Goal: Information Seeking & Learning: Learn about a topic

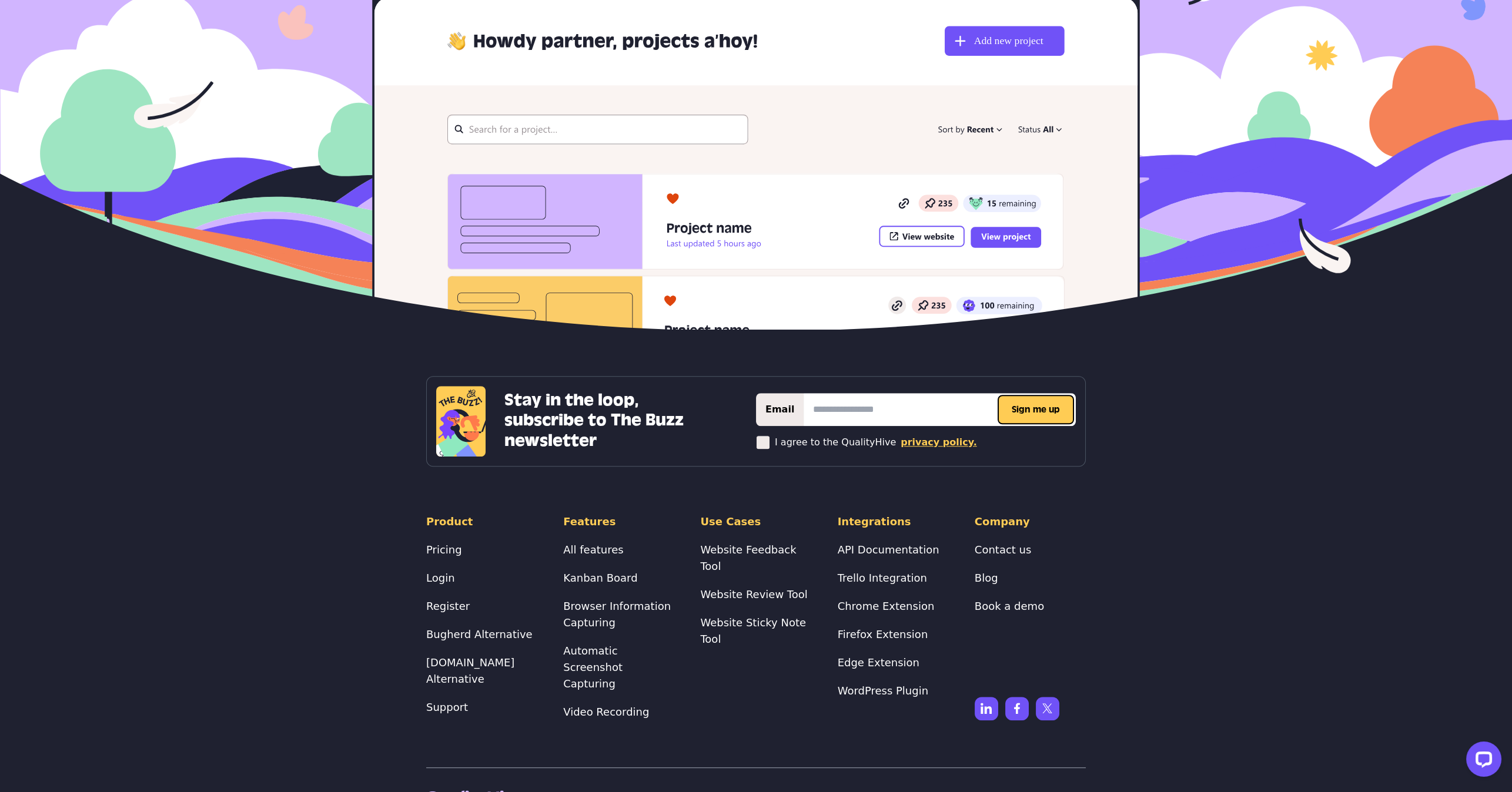
scroll to position [4738, 0]
click at [438, 543] on link "Pricing" at bounding box center [444, 549] width 36 height 12
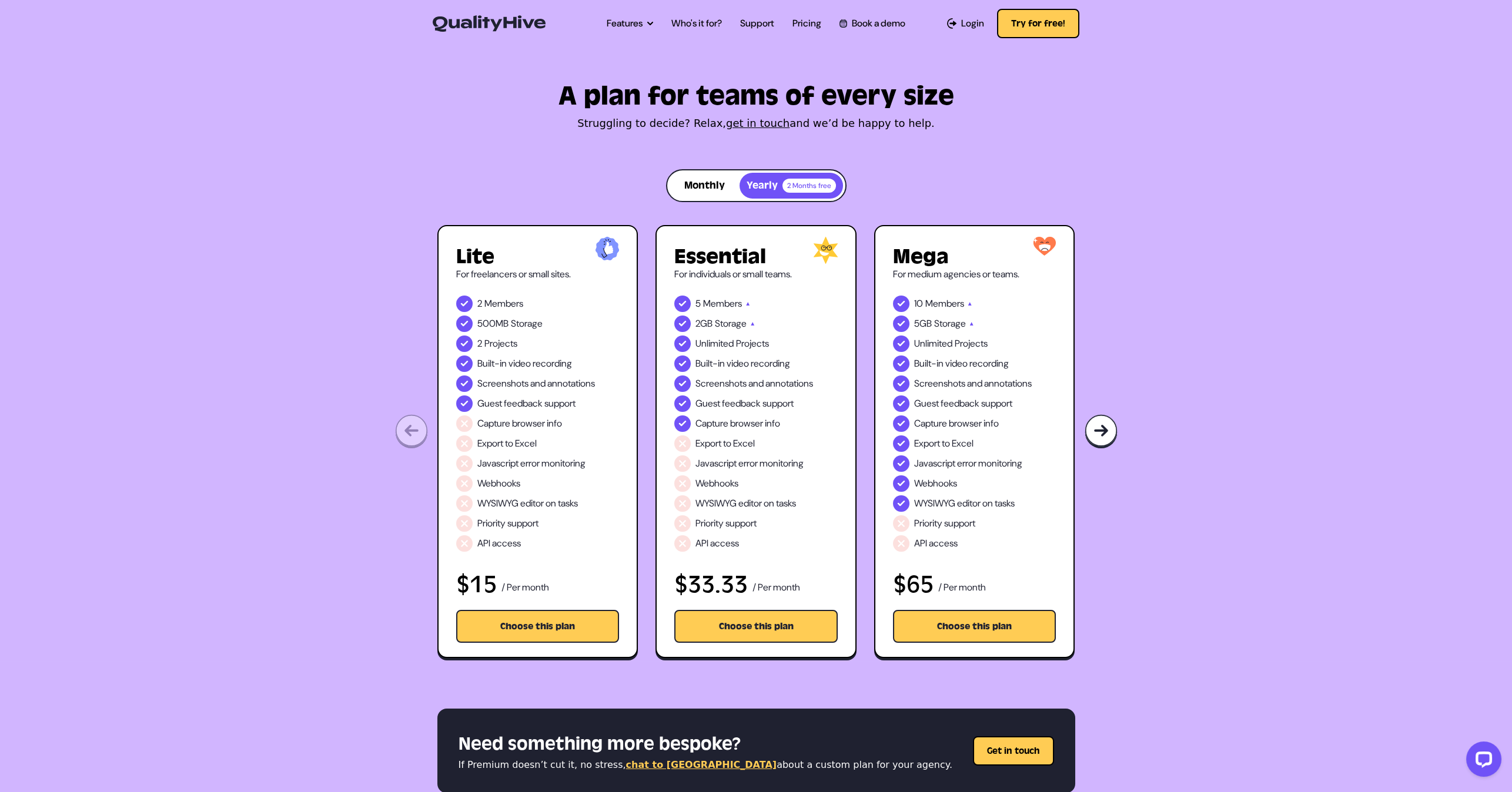
click at [856, 291] on div "Essential For individuals or small teams. 5 Members ▲ 2GB Storage ▲ Unlimited P…" at bounding box center [756, 441] width 201 height 433
click at [1106, 397] on div "Colossal For large agencies or teams. 30 Members ▲ 40GB Storage ▲ Unlimited Pro…" at bounding box center [1193, 441] width 201 height 433
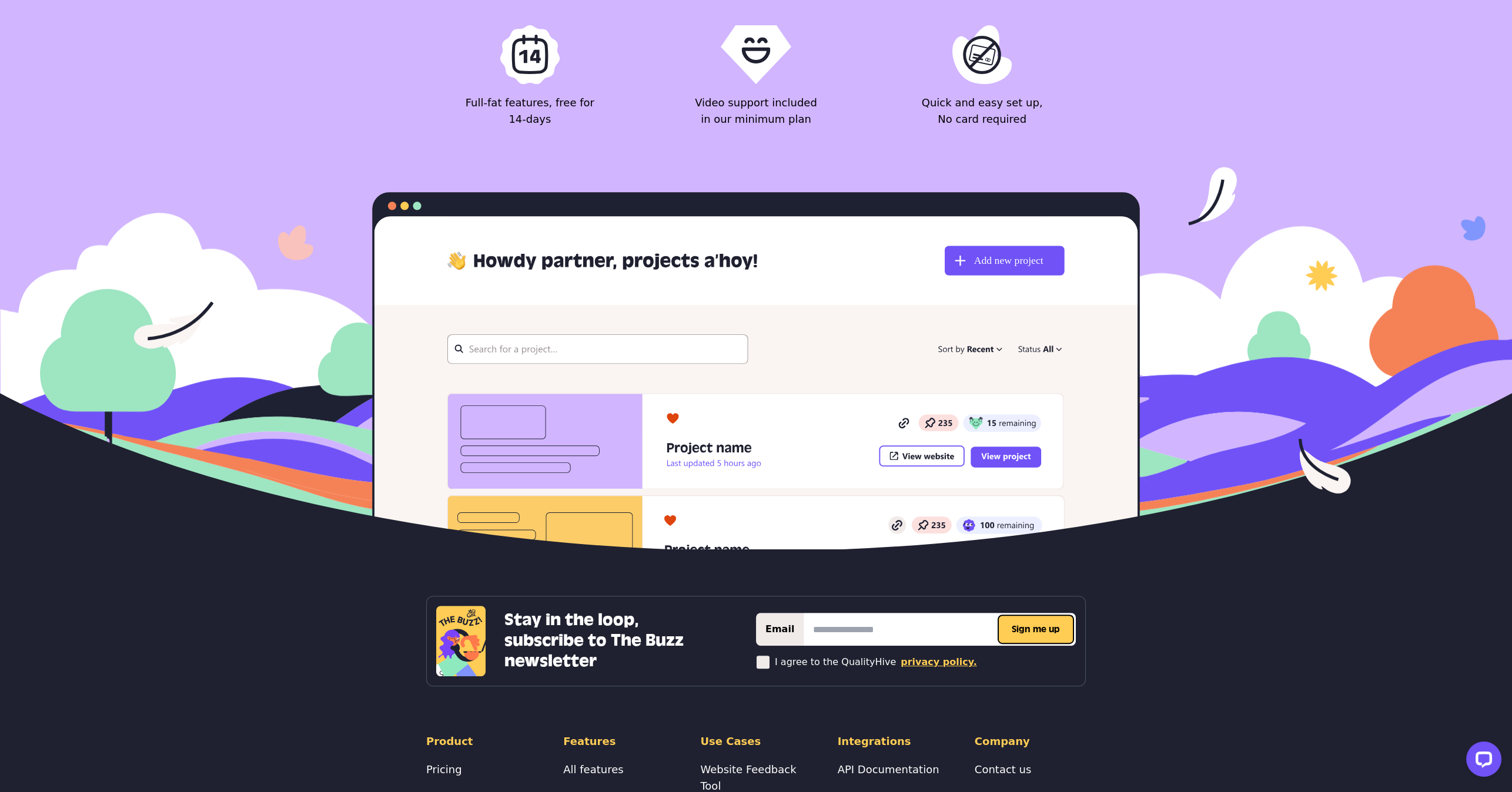
scroll to position [2574, 0]
